Goal: Task Accomplishment & Management: Complete application form

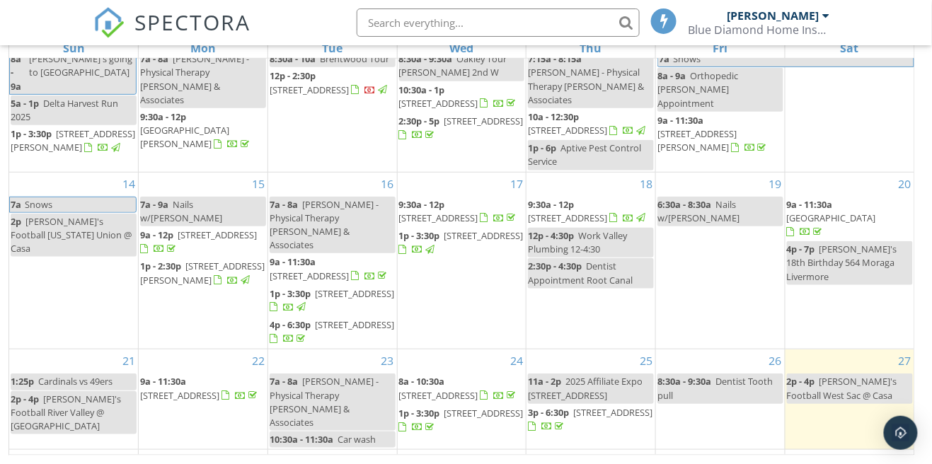
scroll to position [218, 0]
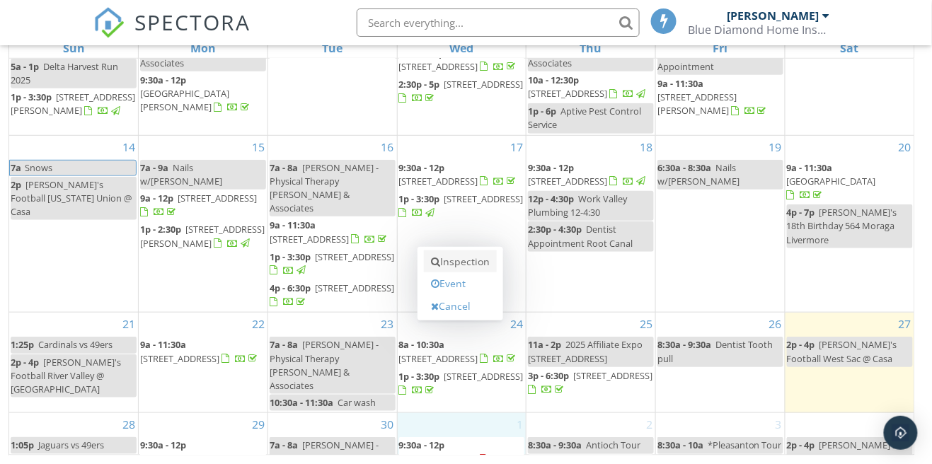
click at [483, 267] on link "Inspection" at bounding box center [460, 261] width 73 height 23
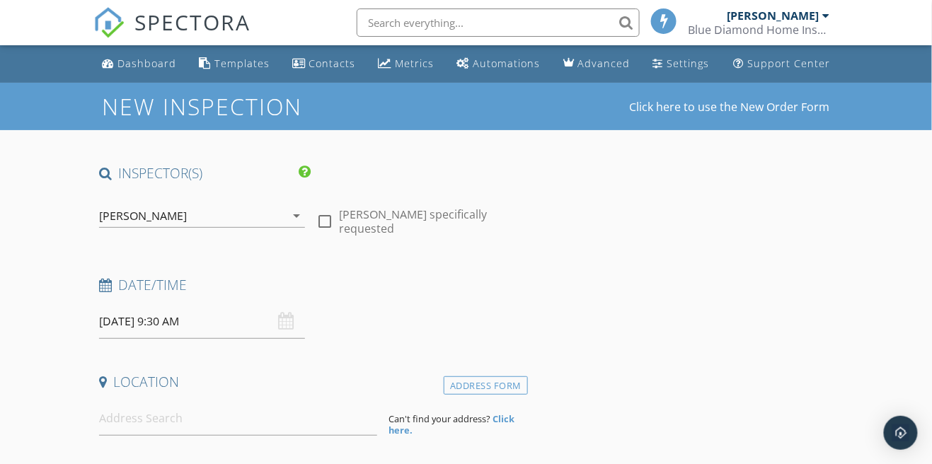
click at [170, 314] on input "10/01/2025 9:30 AM" at bounding box center [202, 321] width 206 height 35
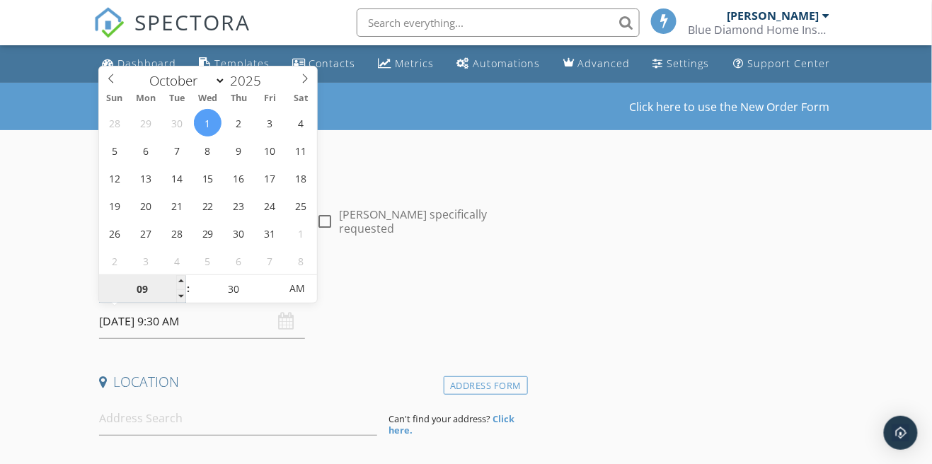
click at [146, 290] on input "09" at bounding box center [142, 289] width 87 height 28
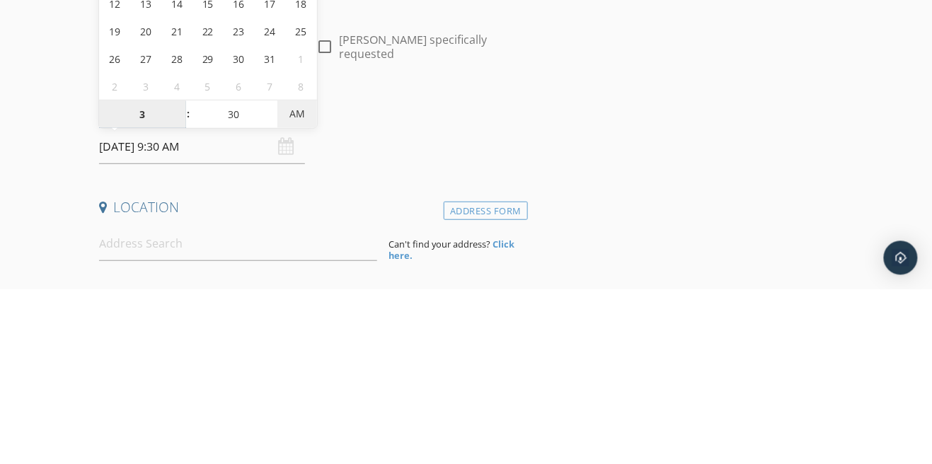
click at [301, 289] on span "AM" at bounding box center [296, 288] width 39 height 28
type input "03"
type input "10/01/2025 3:30 PM"
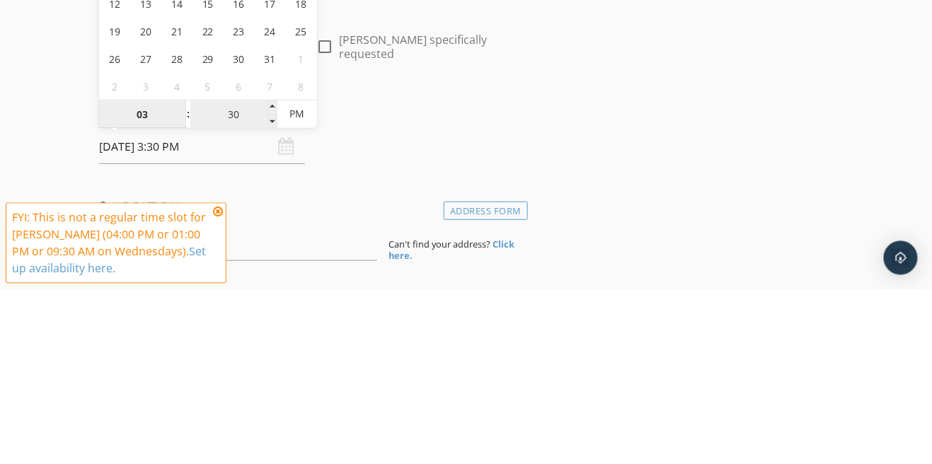
type input "03"
click at [236, 291] on input "30" at bounding box center [233, 289] width 87 height 28
type input "00"
type input "10/01/2025 3:00 PM"
click at [538, 129] on div "New Inspection Click here to use the New Order Form" at bounding box center [466, 106] width 932 height 47
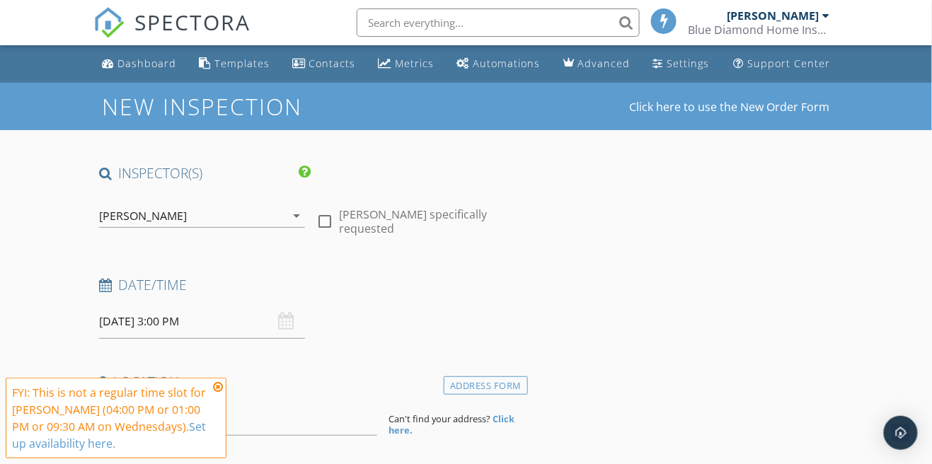
click at [221, 387] on icon at bounding box center [218, 386] width 10 height 11
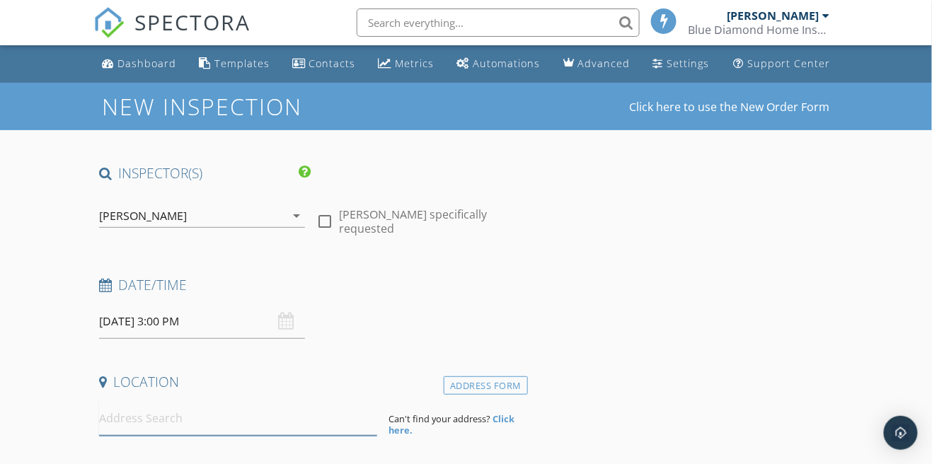
click at [268, 417] on input at bounding box center [238, 418] width 279 height 35
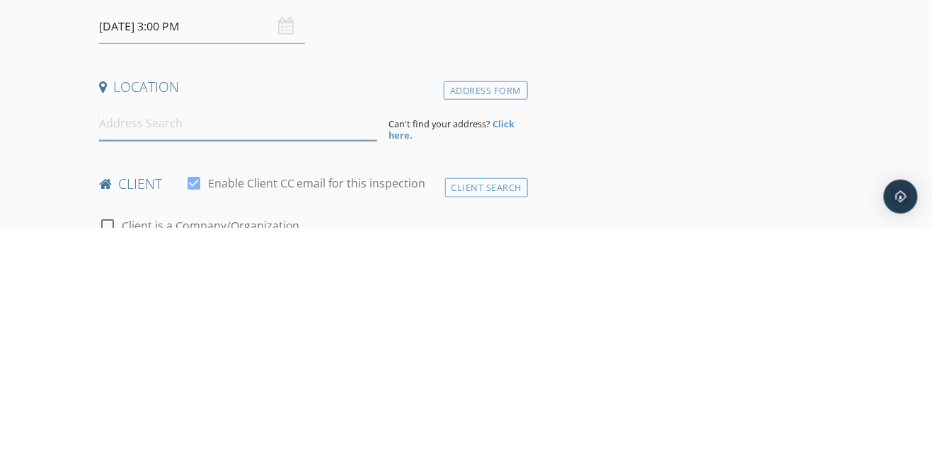
scroll to position [68, 0]
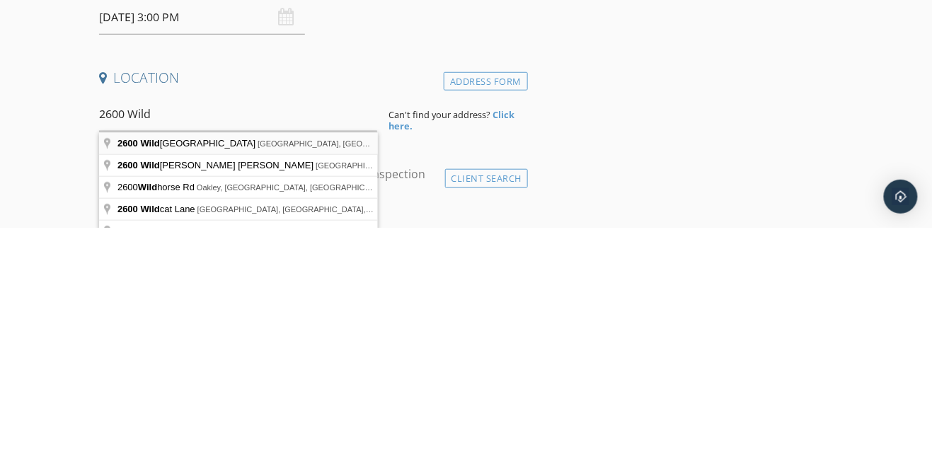
type input "2600 Wildflower Station Place, Antioch, CA, USA"
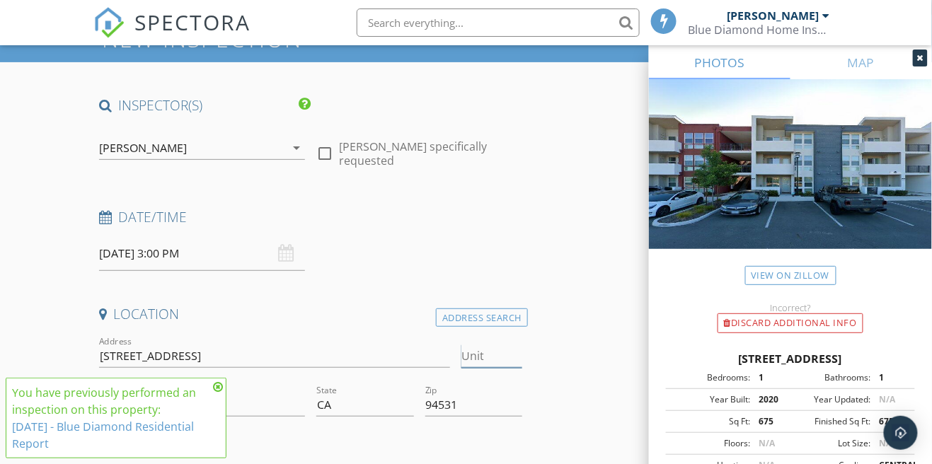
click at [489, 360] on input "Unit" at bounding box center [491, 355] width 61 height 23
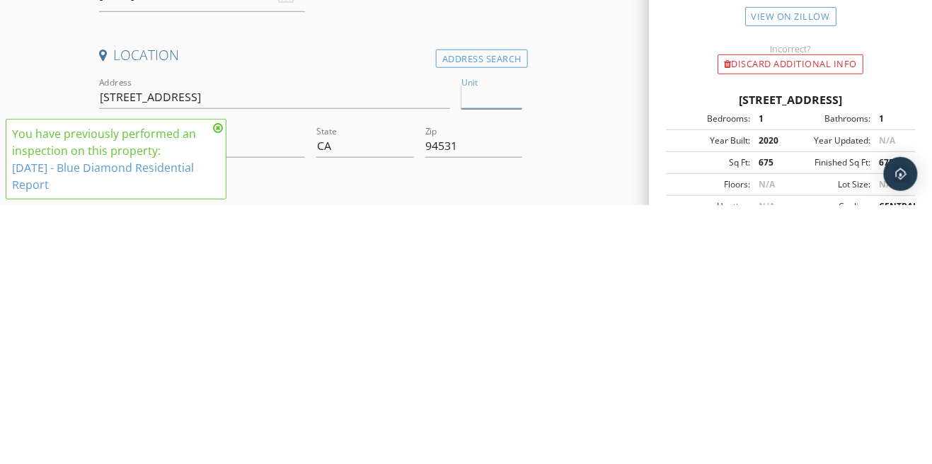
type input "4"
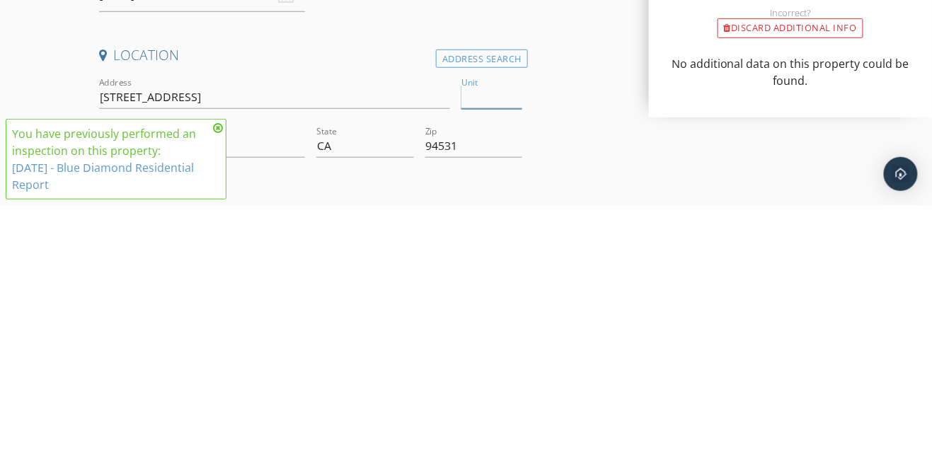
type input "675"
type input "2020"
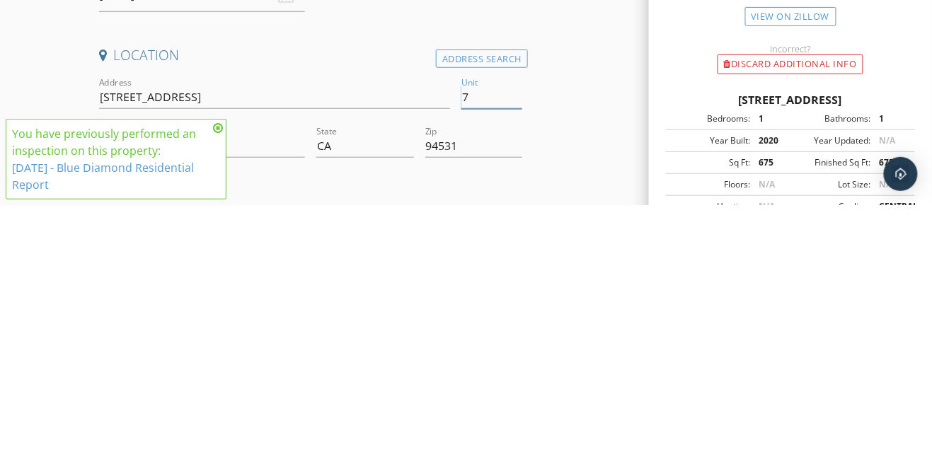
type input "72"
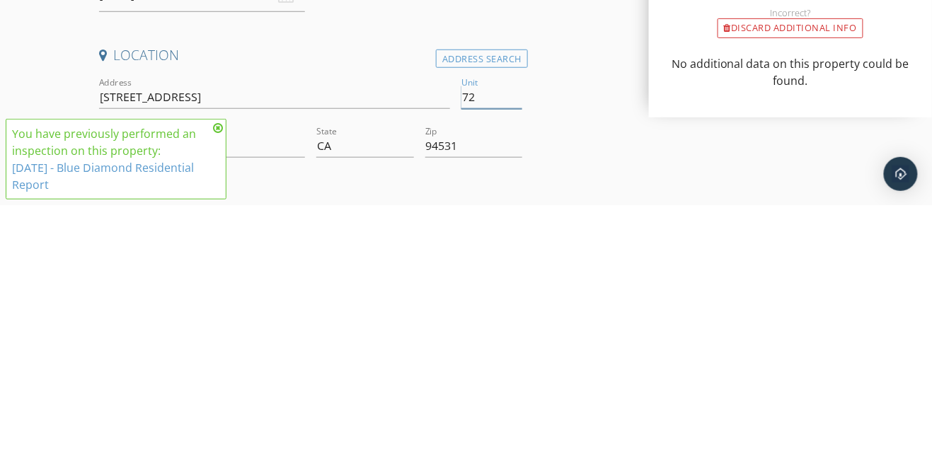
type input "675"
type input "2020"
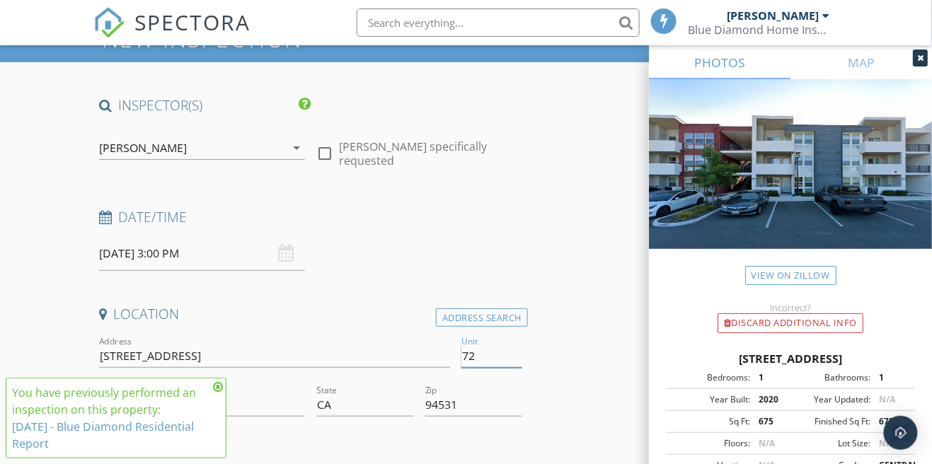
type input "72"
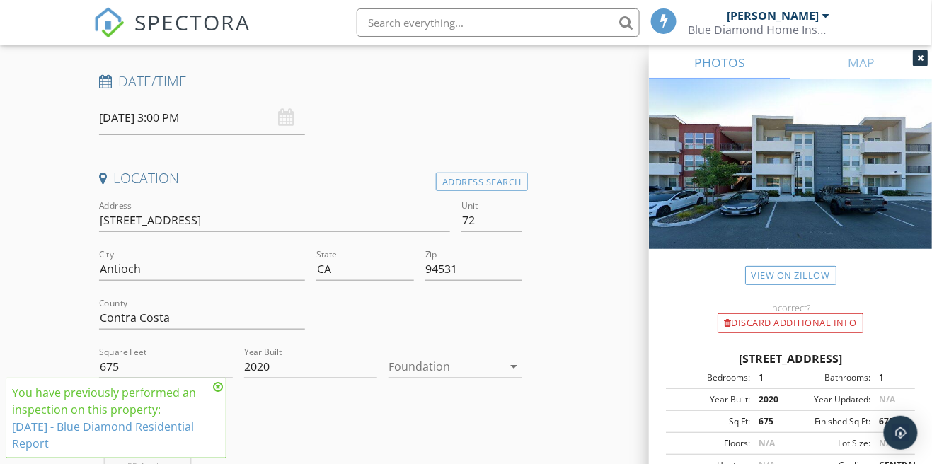
scroll to position [209, 0]
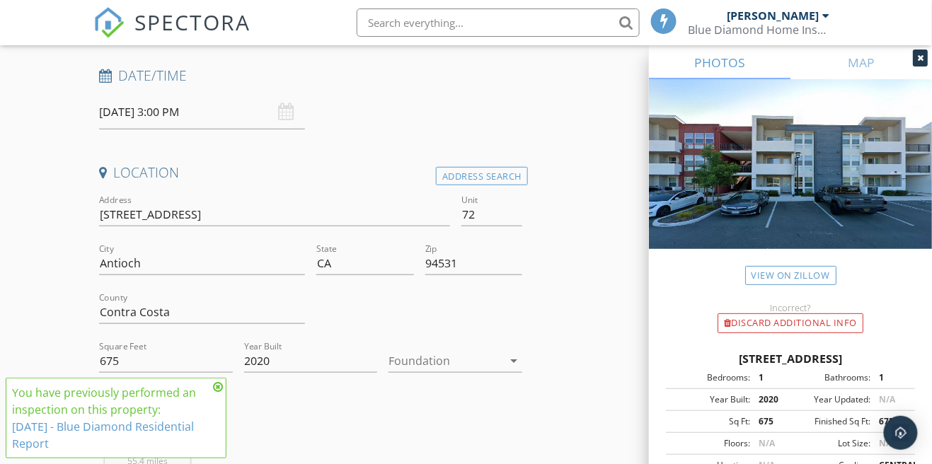
click at [514, 357] on icon "arrow_drop_down" at bounding box center [513, 360] width 17 height 17
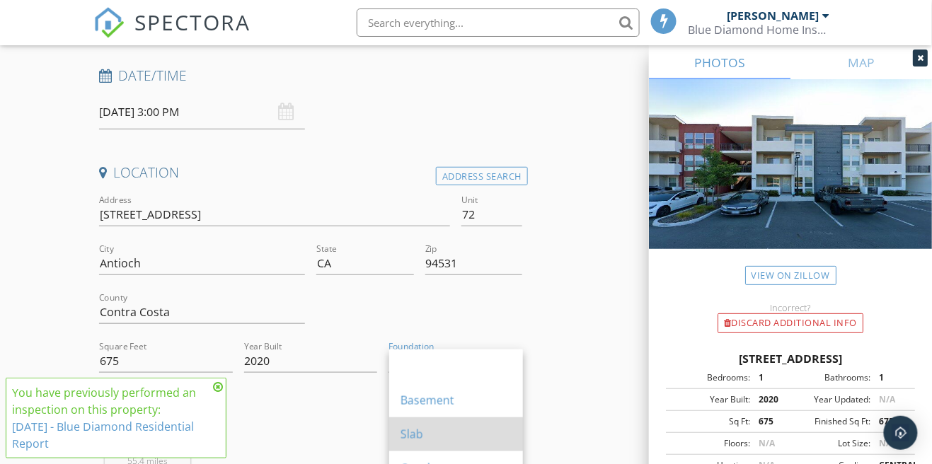
click at [417, 434] on div "Slab" at bounding box center [455, 434] width 111 height 17
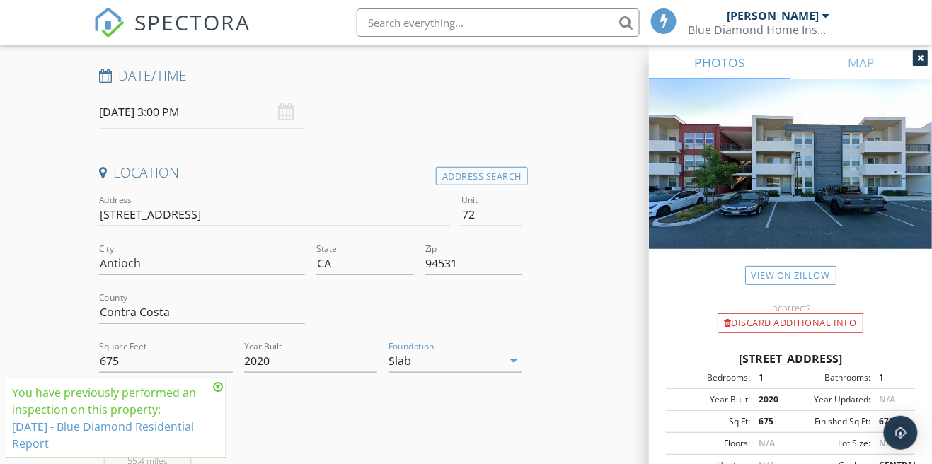
click at [221, 393] on icon at bounding box center [218, 386] width 10 height 11
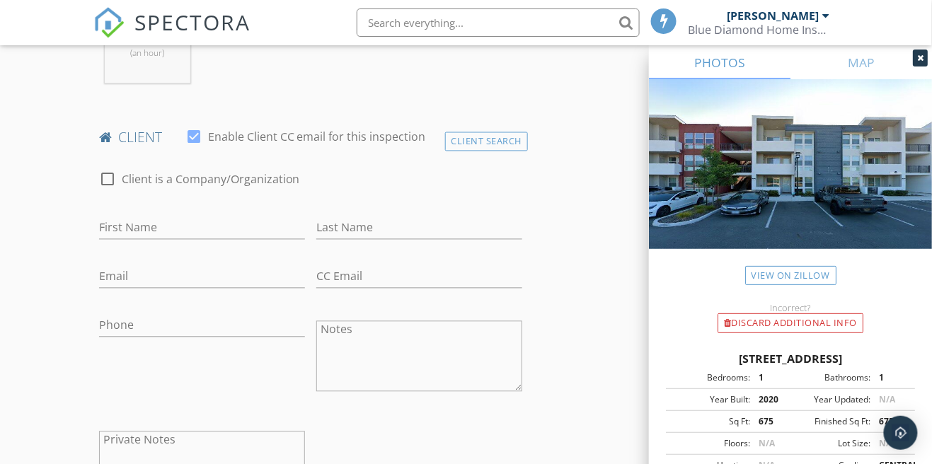
scroll to position [632, 0]
click at [195, 233] on input "First Name" at bounding box center [202, 225] width 206 height 23
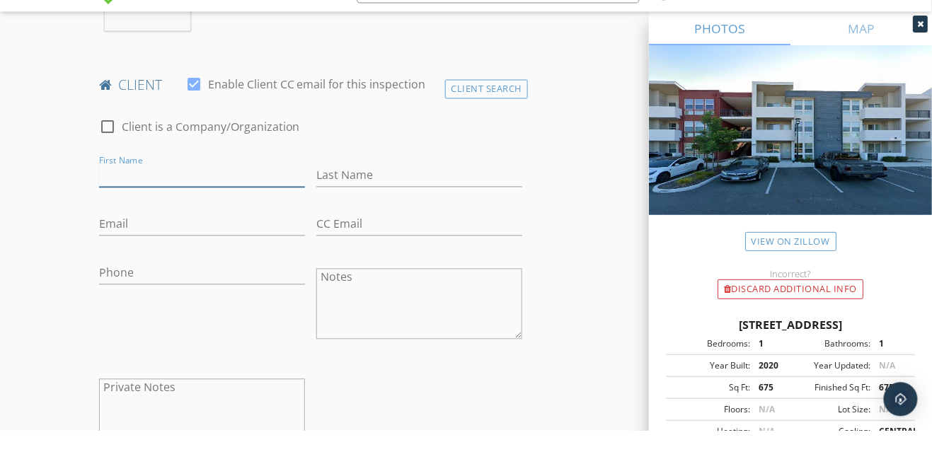
scroll to position [666, 0]
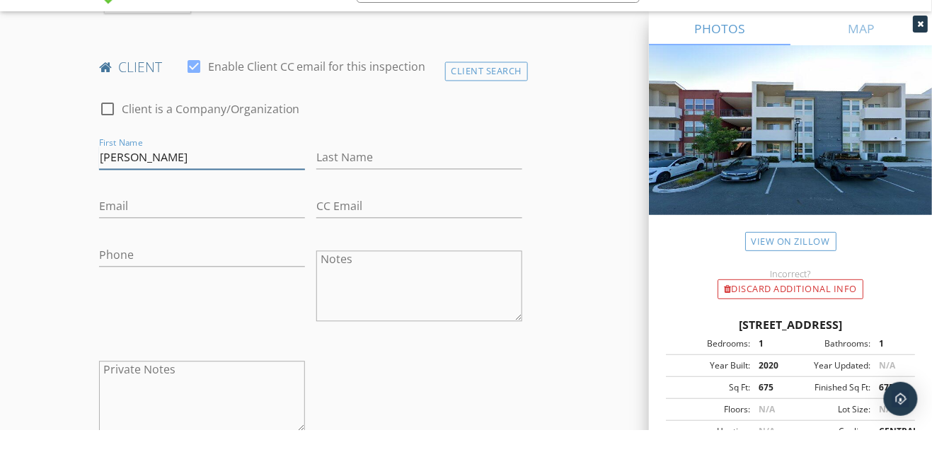
type input "Michelle"
click at [392, 199] on input "Last Name" at bounding box center [419, 191] width 206 height 23
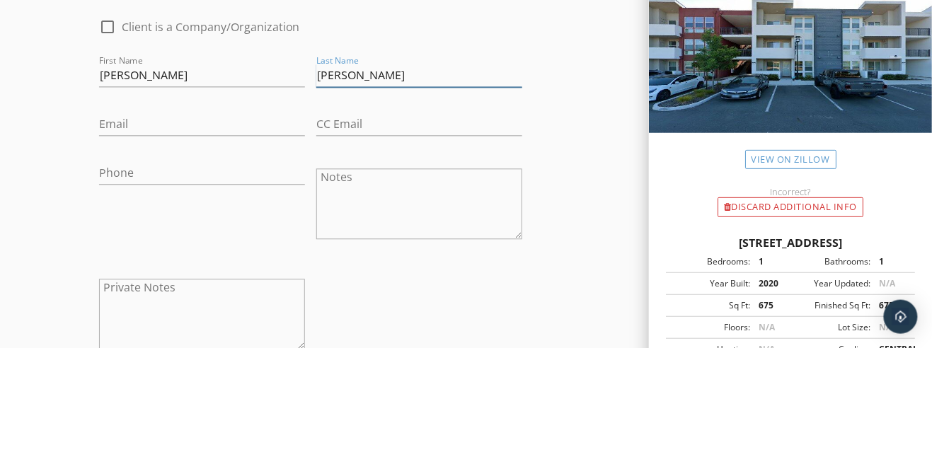
type input "Lee"
click at [190, 246] on input "Email" at bounding box center [202, 240] width 206 height 23
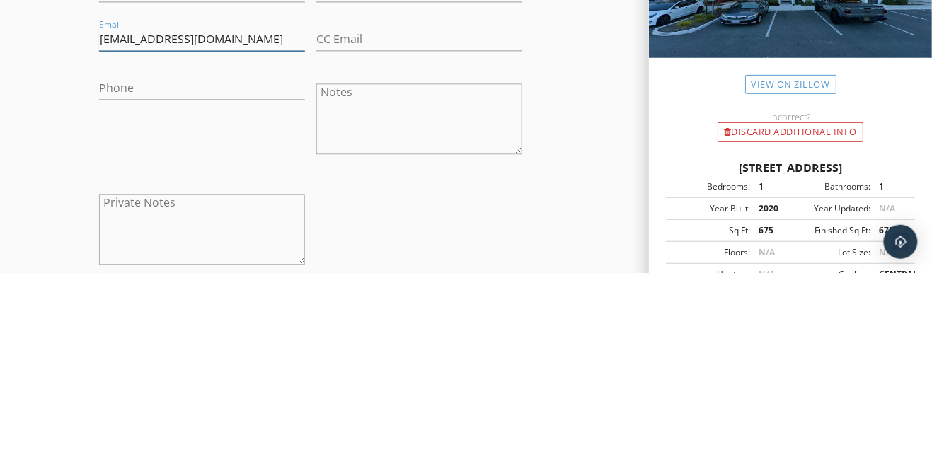
scroll to position [676, 0]
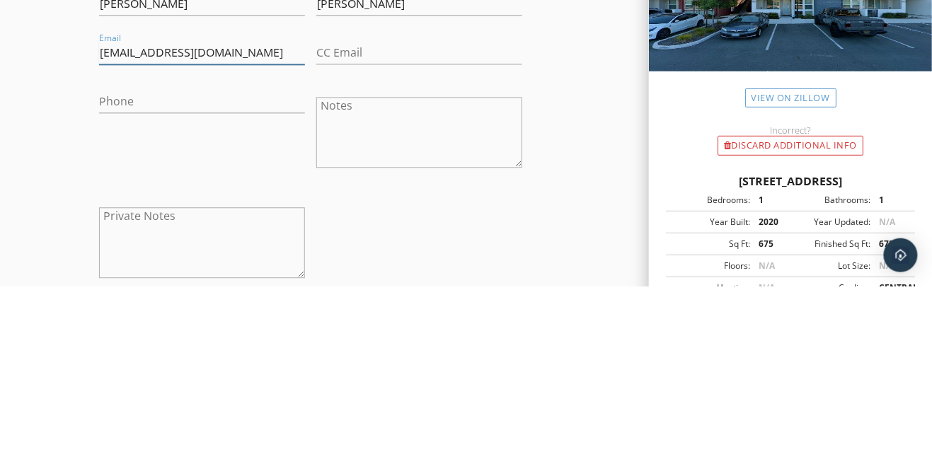
type input "Michelle_0109@live.com"
click at [347, 243] on input "CC Email" at bounding box center [419, 230] width 206 height 23
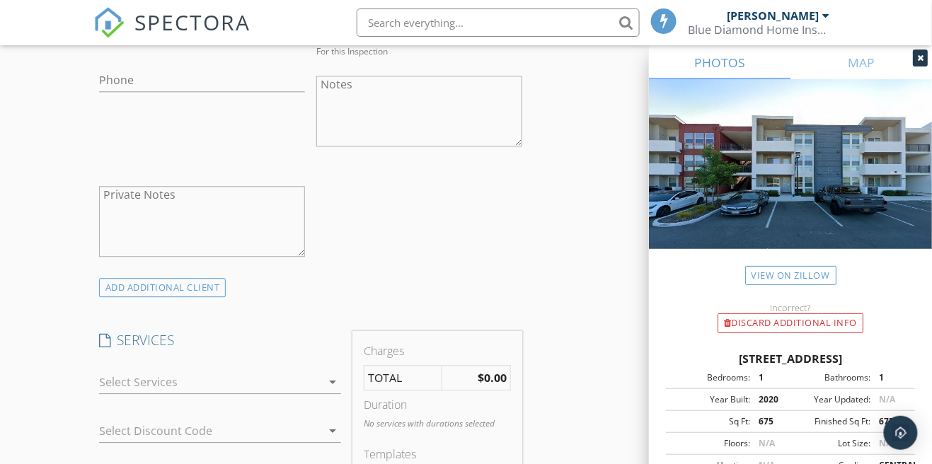
scroll to position [890, 0]
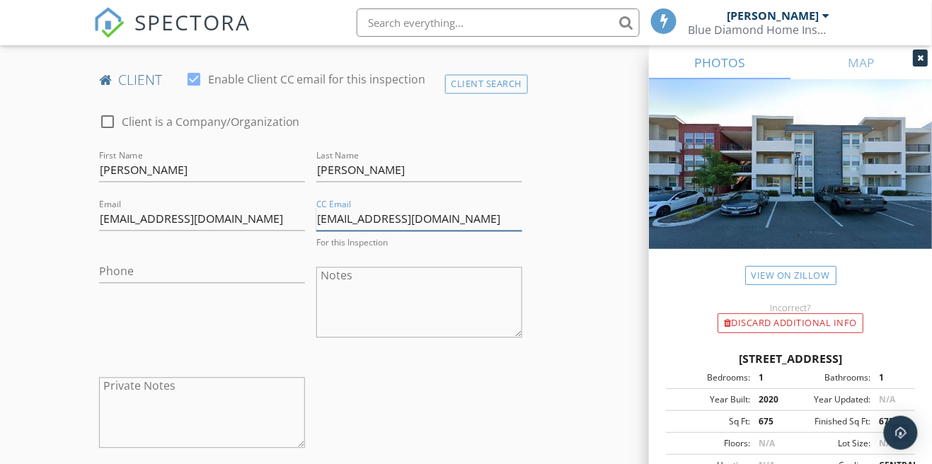
type input "Pjeff65@gmail.com"
click at [209, 277] on input "Phone" at bounding box center [202, 271] width 206 height 23
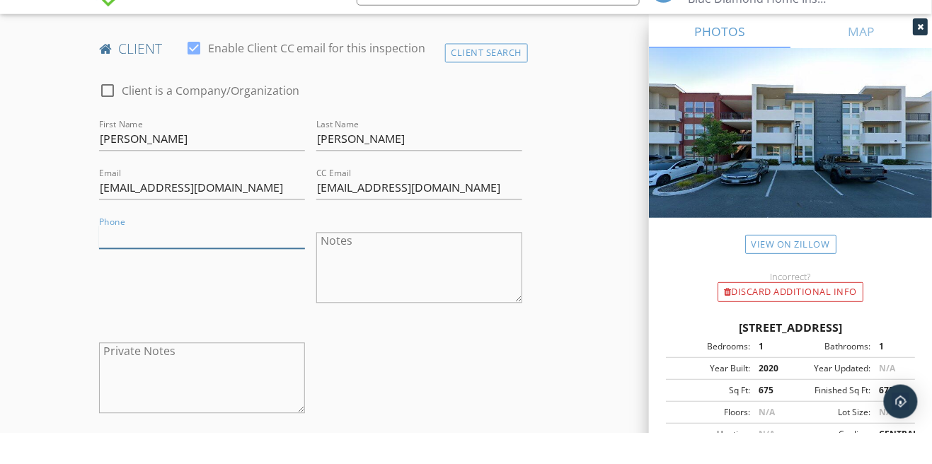
scroll to position [687, 0]
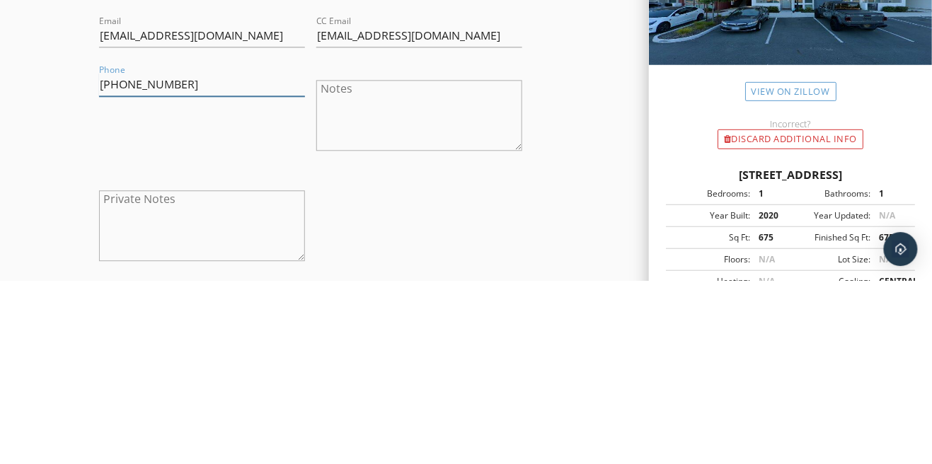
click at [172, 280] on input "915-781-91575514" at bounding box center [202, 268] width 206 height 23
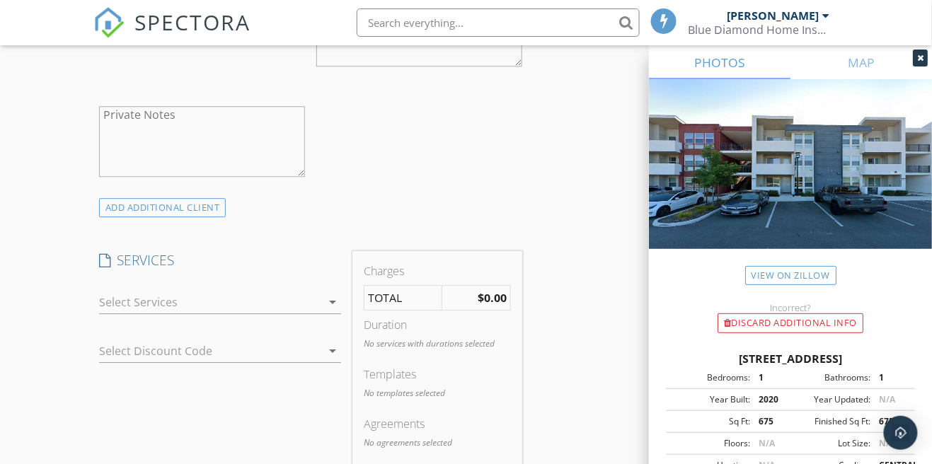
scroll to position [956, 0]
type input "915-781-9155"
click at [327, 310] on icon "arrow_drop_down" at bounding box center [332, 301] width 17 height 17
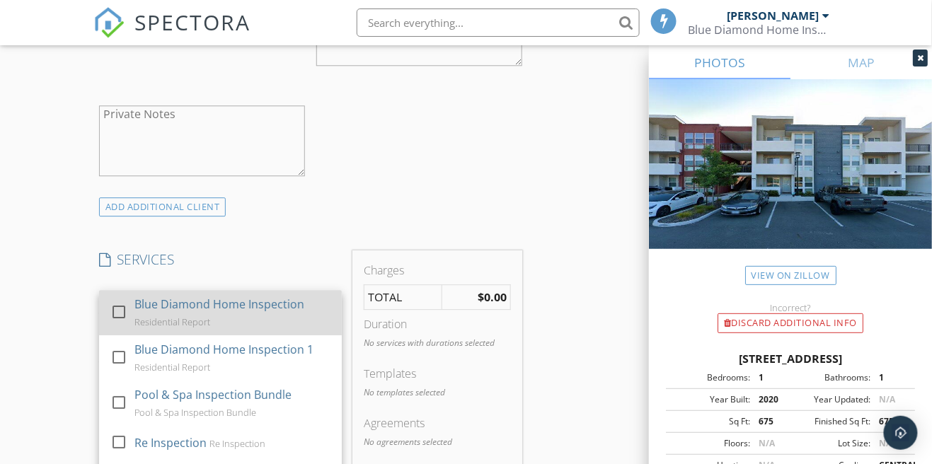
click at [111, 324] on div at bounding box center [119, 312] width 24 height 24
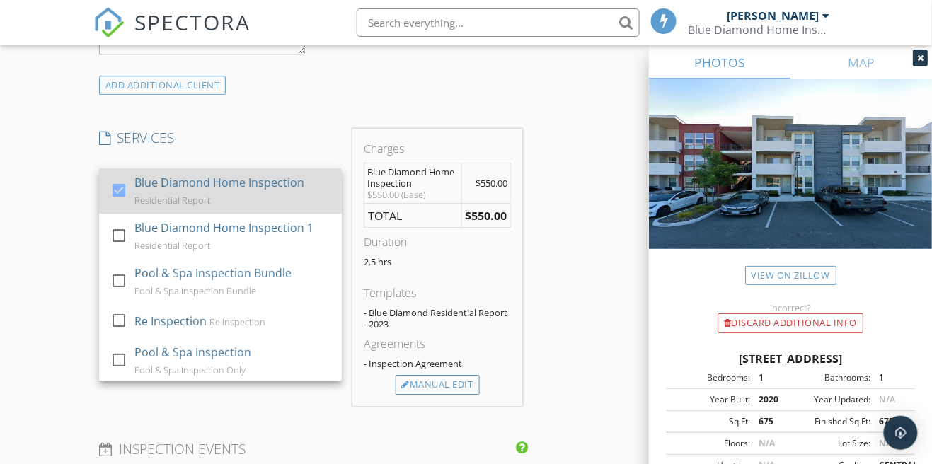
scroll to position [1094, 0]
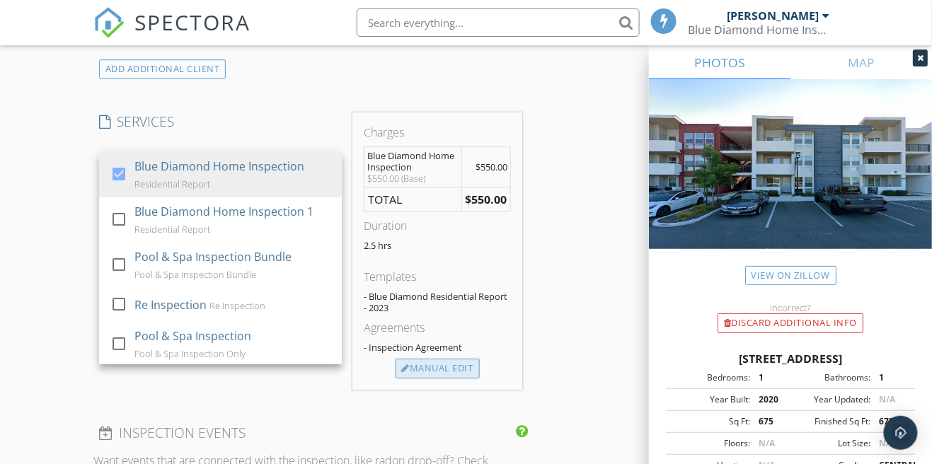
click at [436, 378] on div "Manual Edit" at bounding box center [437, 369] width 84 height 20
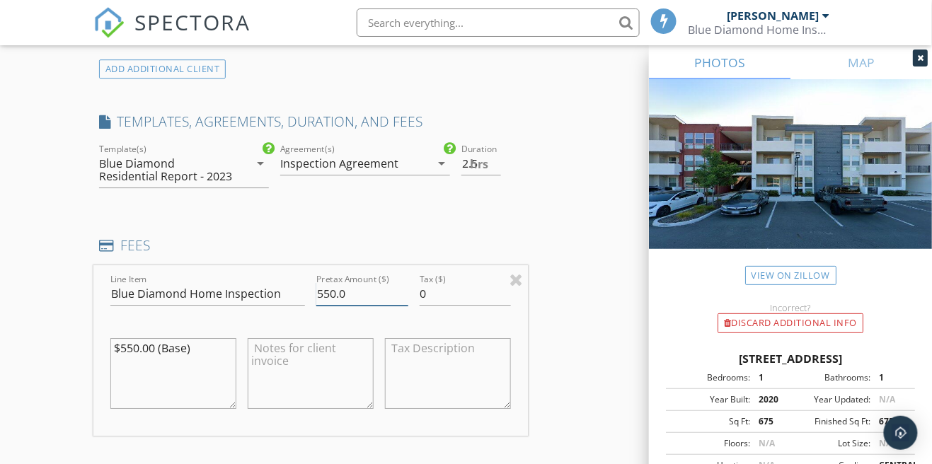
click at [335, 305] on input "550.0" at bounding box center [362, 293] width 92 height 23
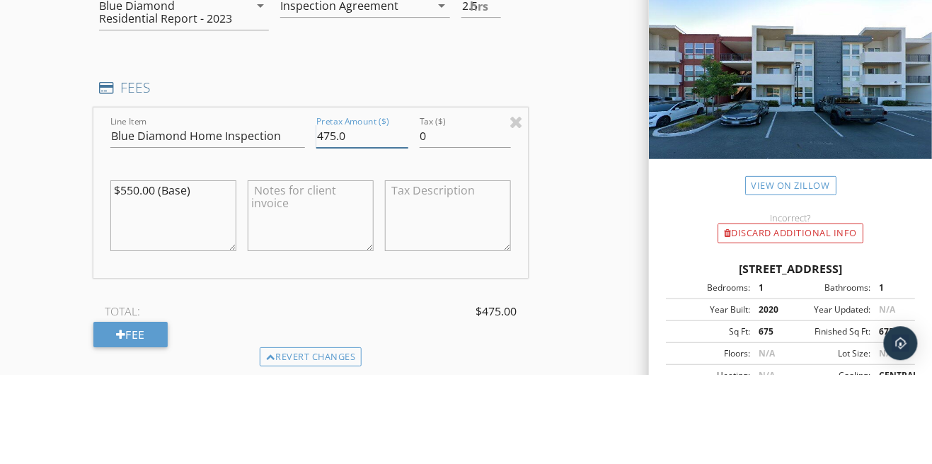
scroll to position [1162, 0]
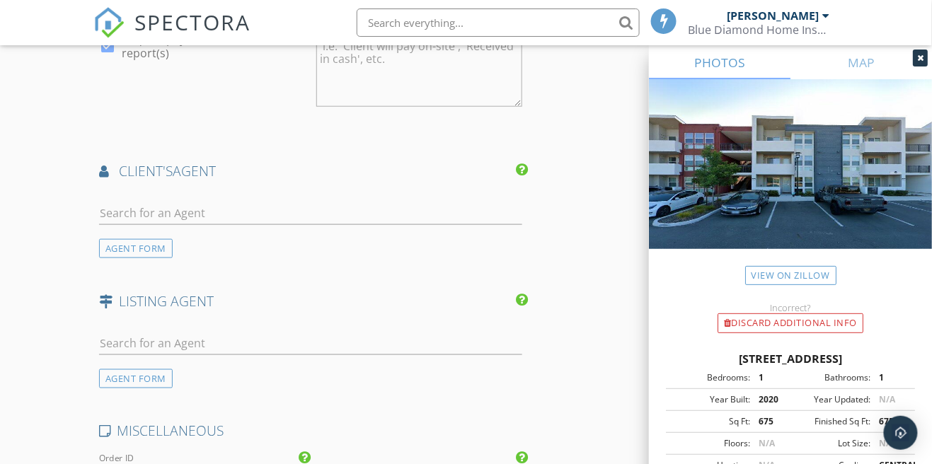
type input "475.0"
click at [197, 216] on input "text" at bounding box center [311, 213] width 424 height 23
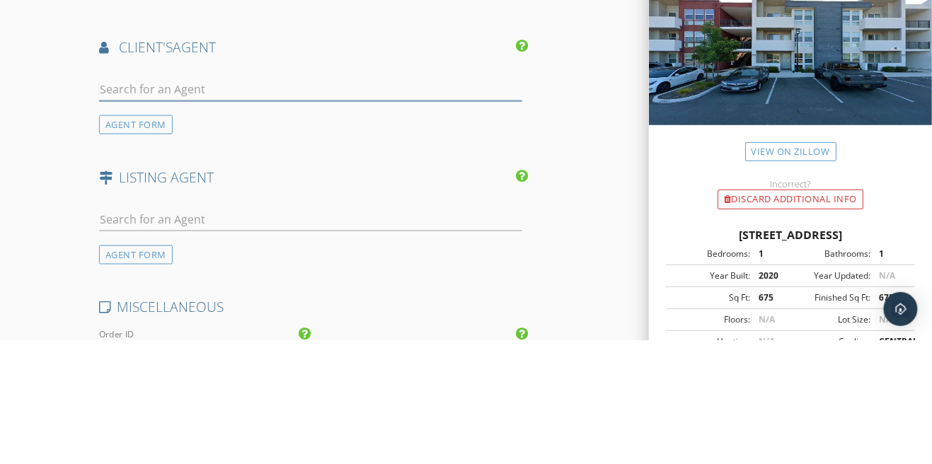
scroll to position [1771, 0]
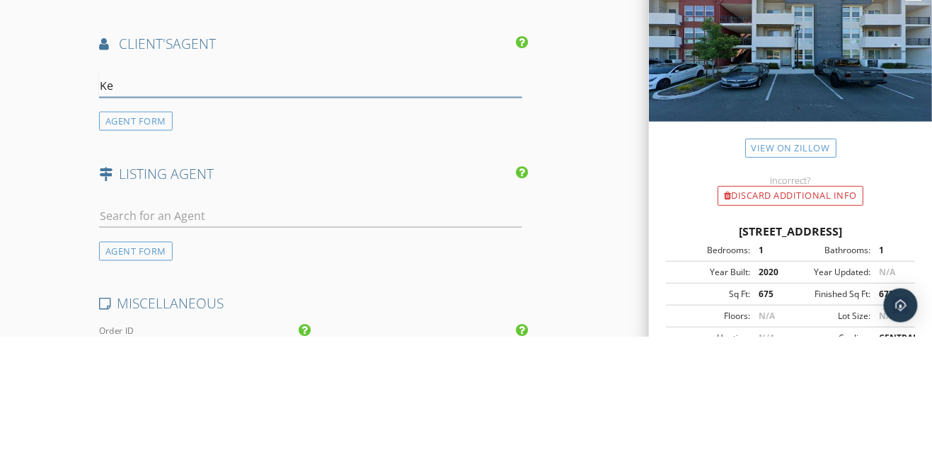
type input "Kev"
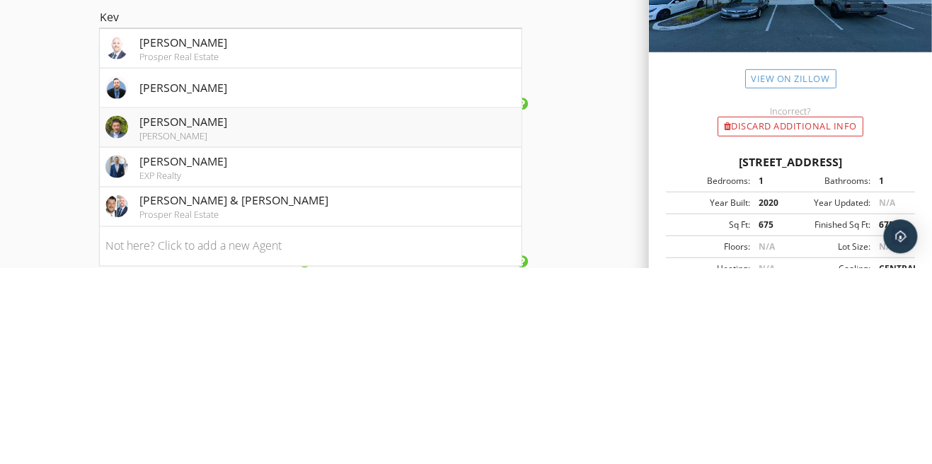
click at [286, 336] on li "Kevin Pesantez Philippe Tourville" at bounding box center [311, 324] width 422 height 40
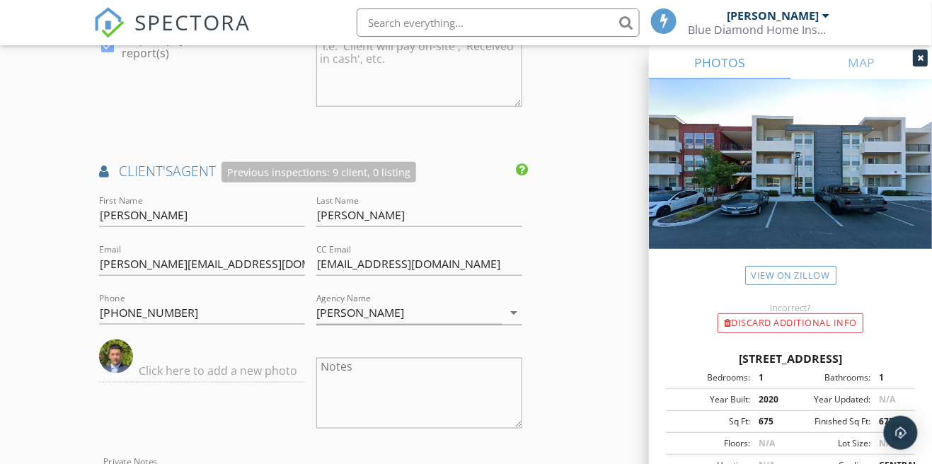
type textarea "1993 Brothers Used Liberty 5/23/25"
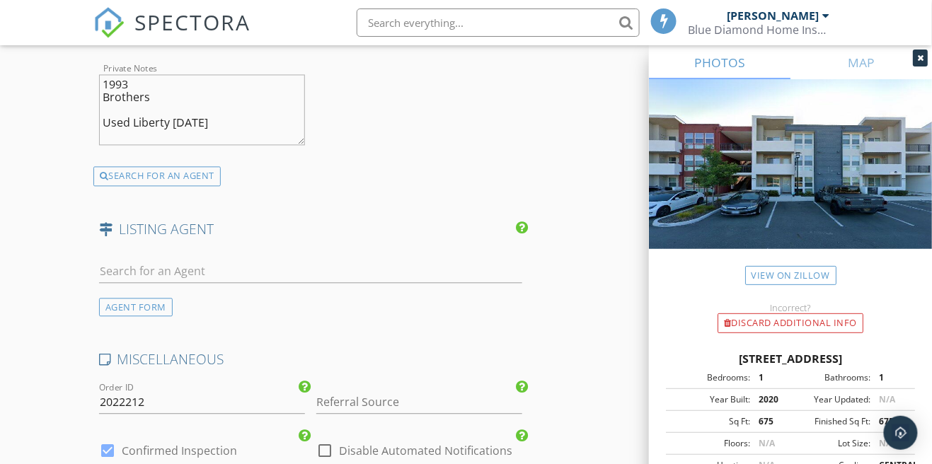
scroll to position [2167, 0]
click at [210, 281] on input "text" at bounding box center [311, 268] width 424 height 23
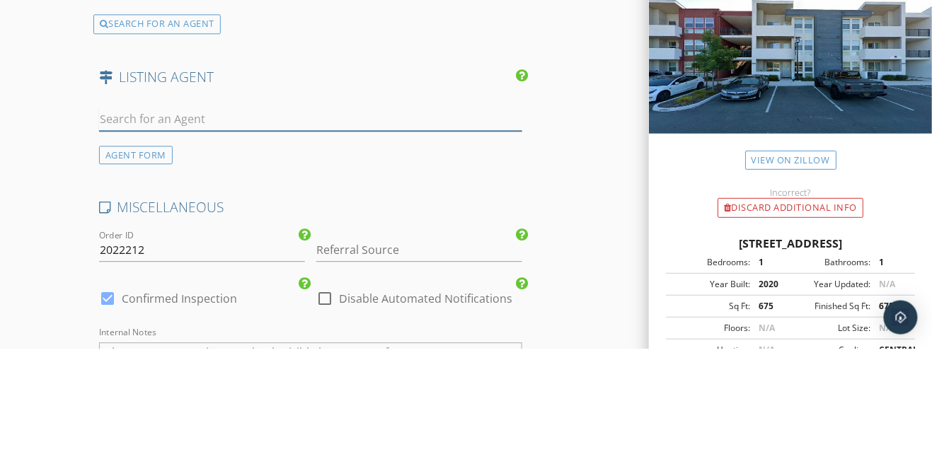
scroll to position [2200, 0]
type input "Wes"
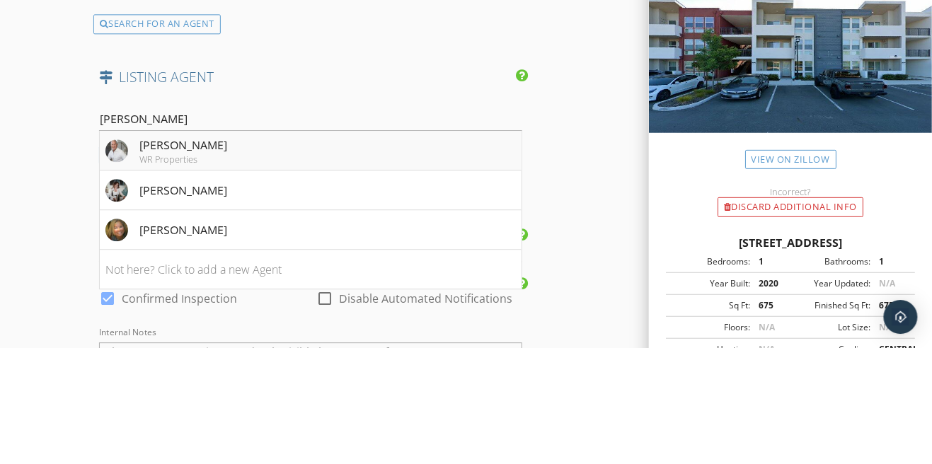
click at [185, 281] on div "WR Properties" at bounding box center [183, 274] width 88 height 11
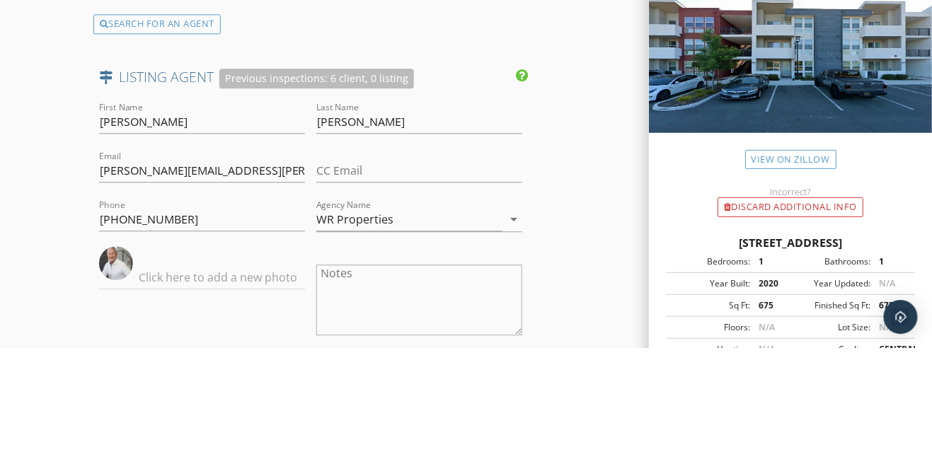
scroll to position [2201, 0]
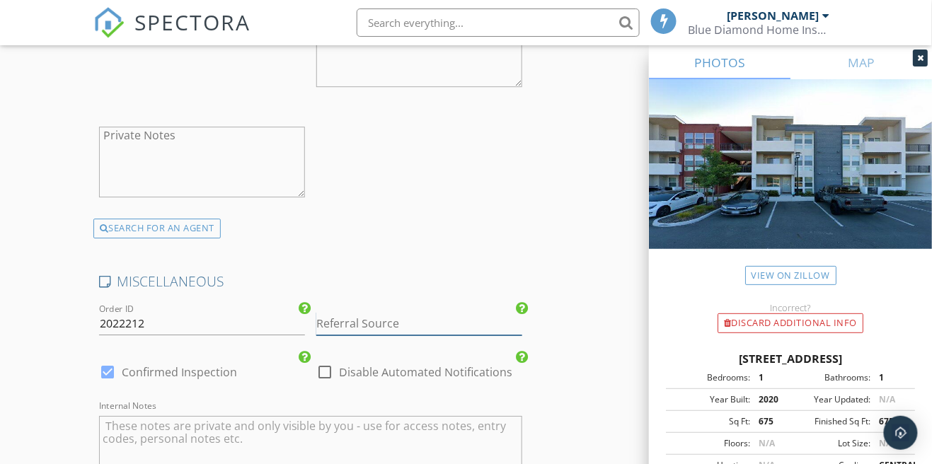
click at [390, 328] on input "Referral Source" at bounding box center [419, 323] width 206 height 23
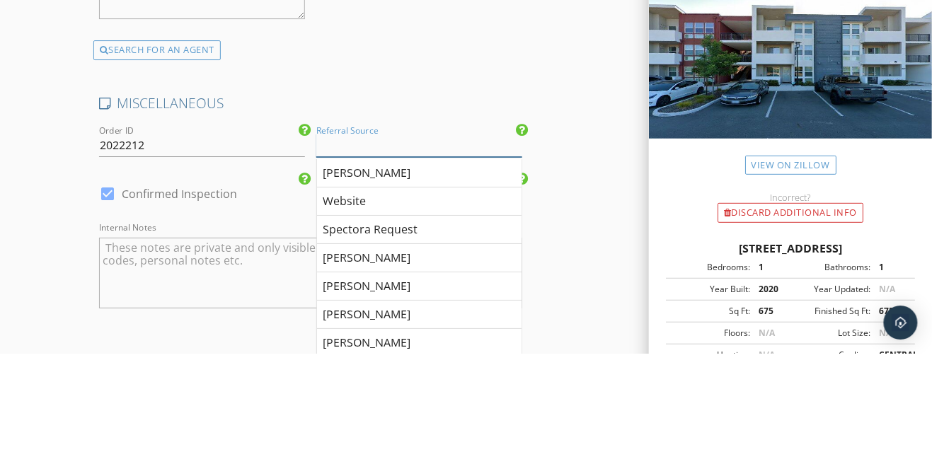
scroll to position [2633, 0]
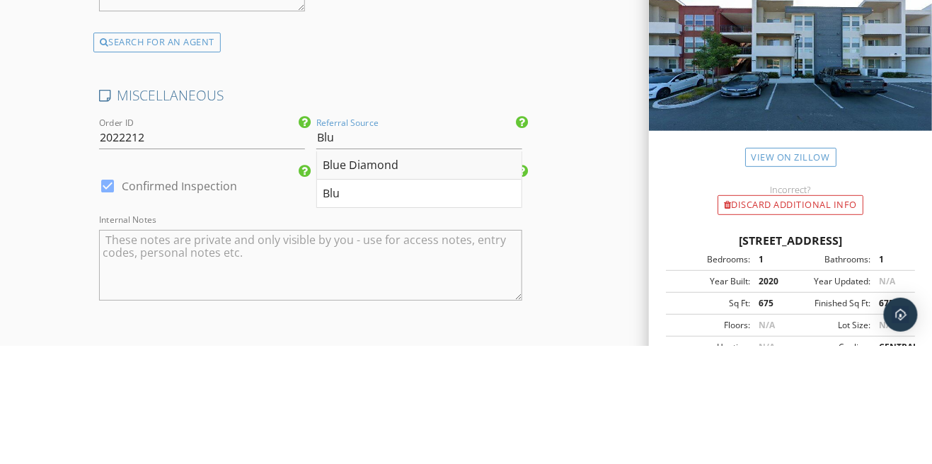
click at [363, 293] on div "Blue Diamond" at bounding box center [419, 283] width 204 height 28
type input "Blue Diamond"
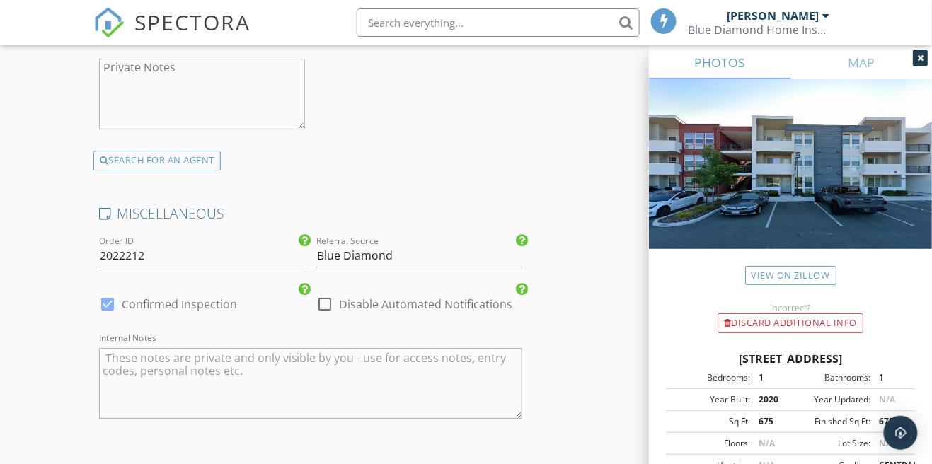
click at [223, 387] on textarea "Internal Notes" at bounding box center [311, 383] width 424 height 71
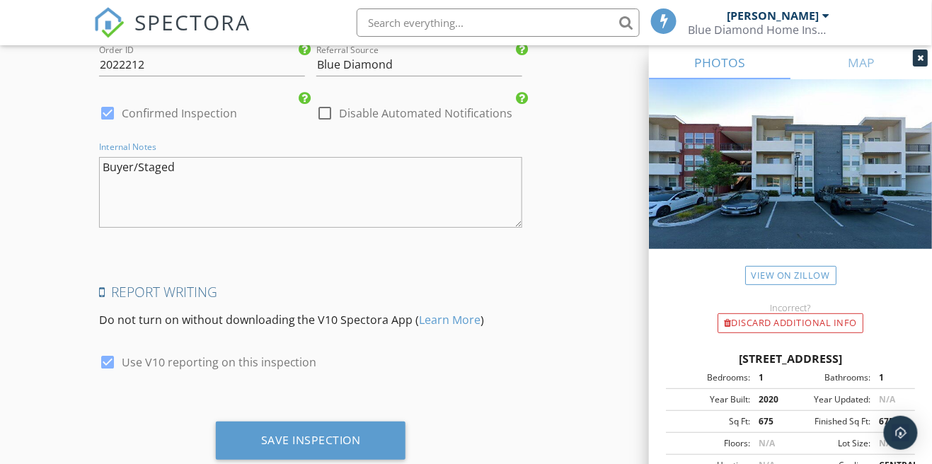
scroll to position [2874, 0]
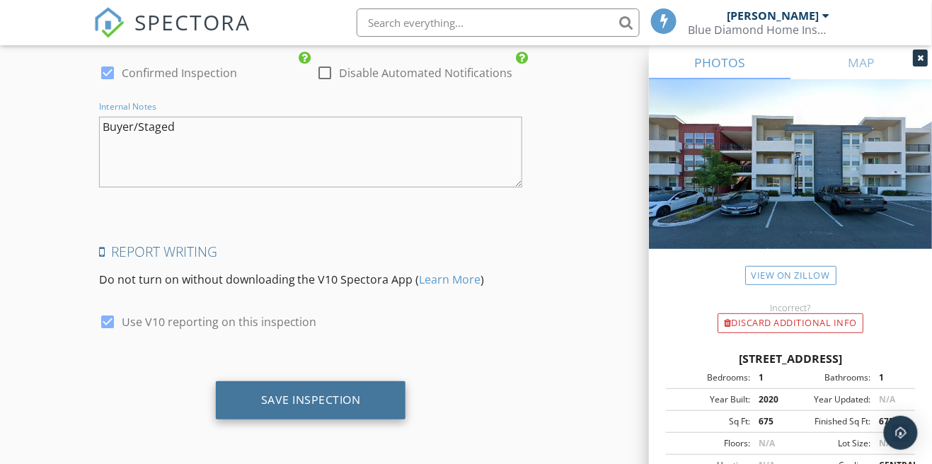
type textarea "Buyer/Staged"
click at [348, 398] on div "Save Inspection" at bounding box center [311, 400] width 100 height 14
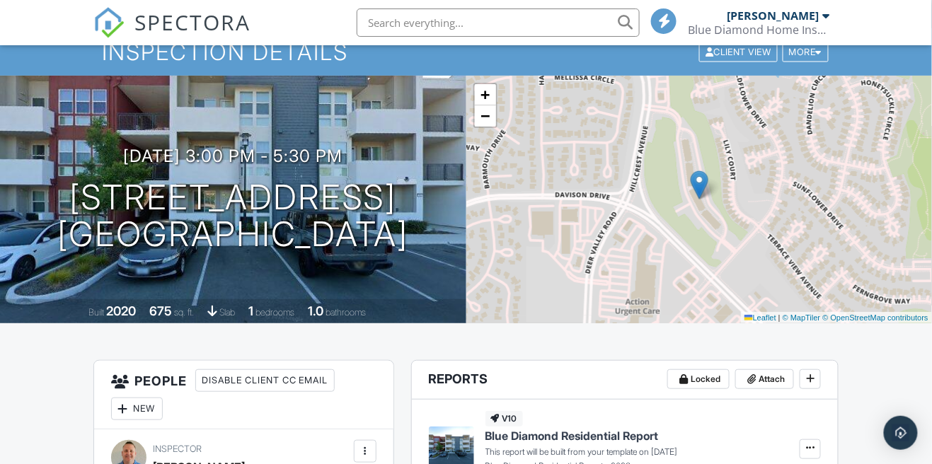
scroll to position [53, 0]
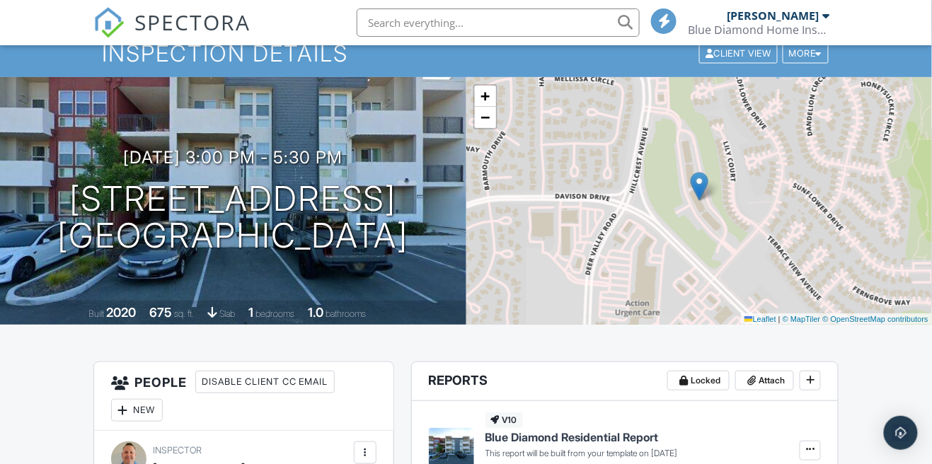
click at [453, 22] on input "text" at bounding box center [497, 22] width 283 height 28
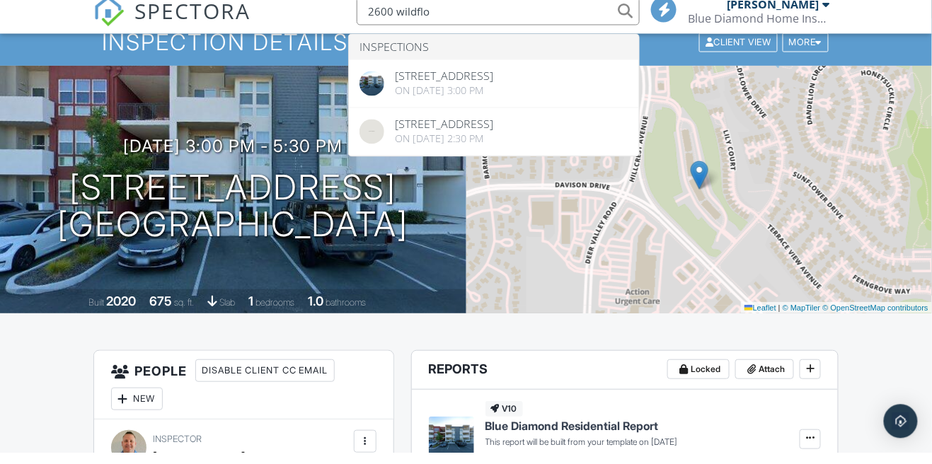
type input "2600 wildflo"
